Goal: Task Accomplishment & Management: Manage account settings

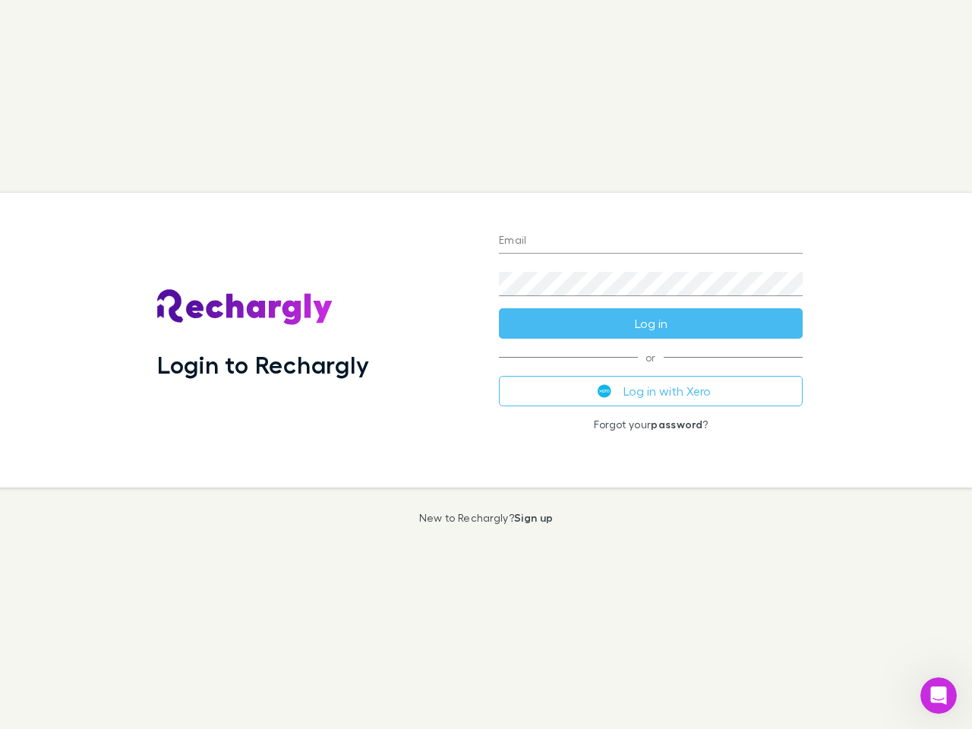
click at [486, 365] on div "Login to Rechargly" at bounding box center [316, 340] width 342 height 295
click at [651, 242] on input "Email" at bounding box center [651, 241] width 304 height 24
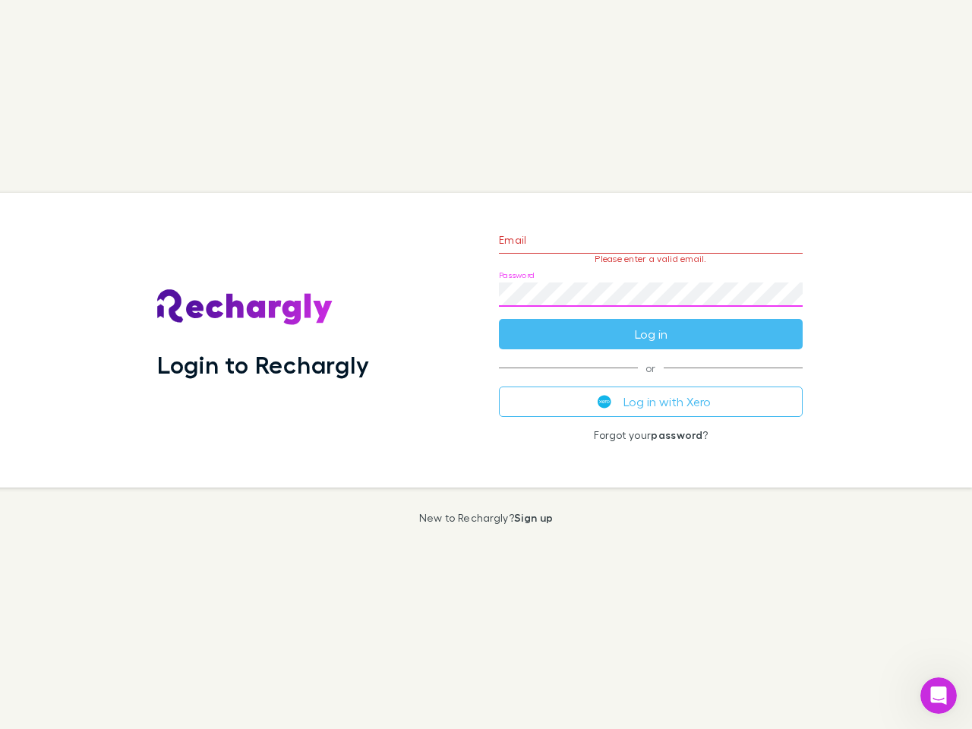
click at [651, 324] on form "Email Please enter a valid email. Password Log in" at bounding box center [651, 283] width 304 height 132
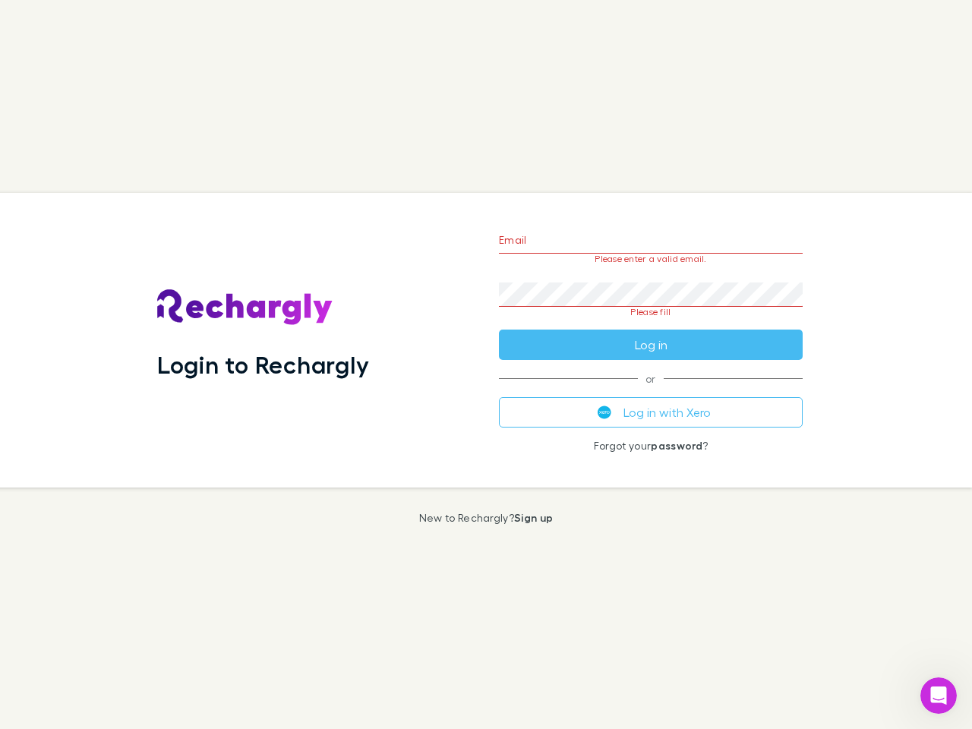
click at [651, 391] on div "Email Please enter a valid email. Password Please fill Log in or Log in with Xe…" at bounding box center [651, 340] width 328 height 295
